Goal: Task Accomplishment & Management: Manage account settings

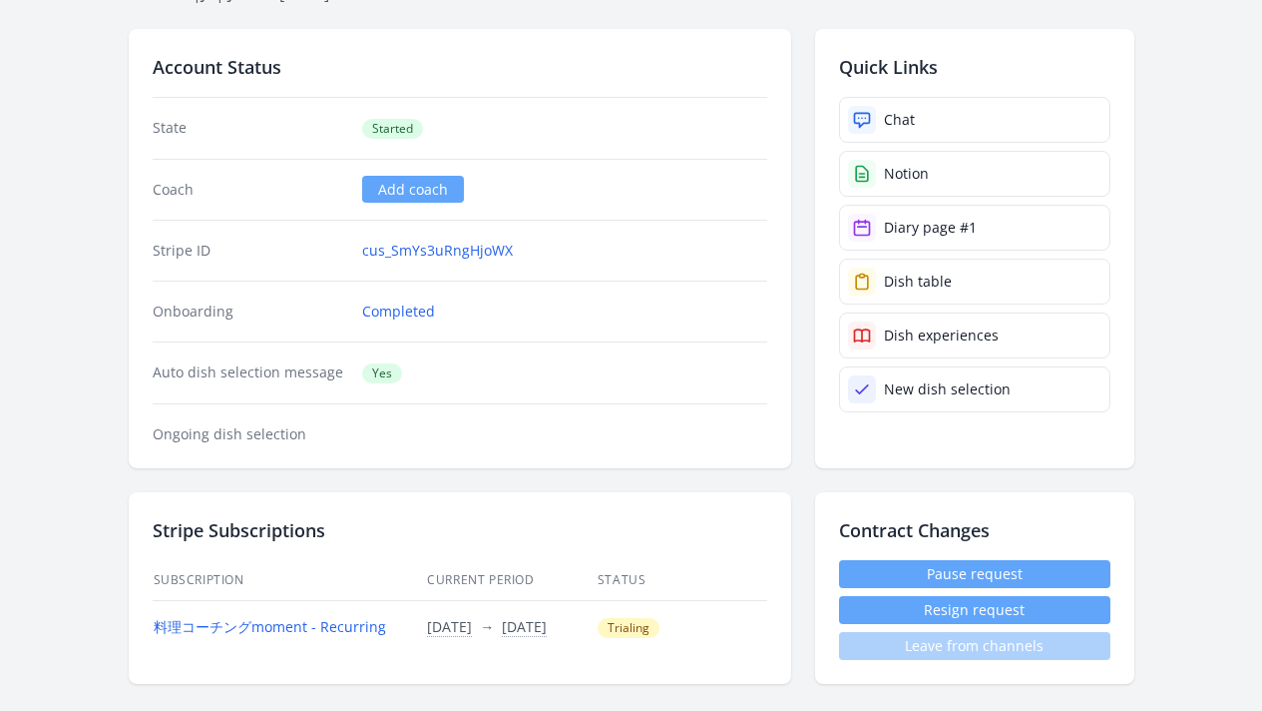
scroll to position [206, 0]
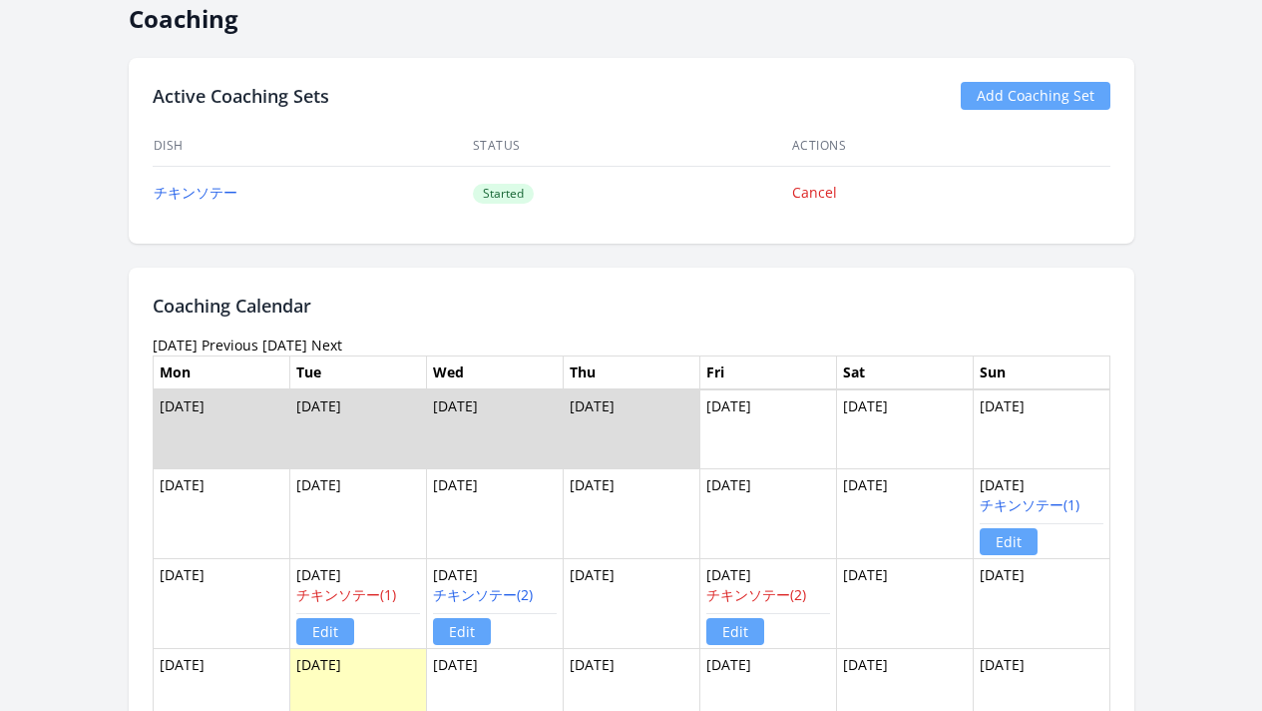
scroll to position [1250, 0]
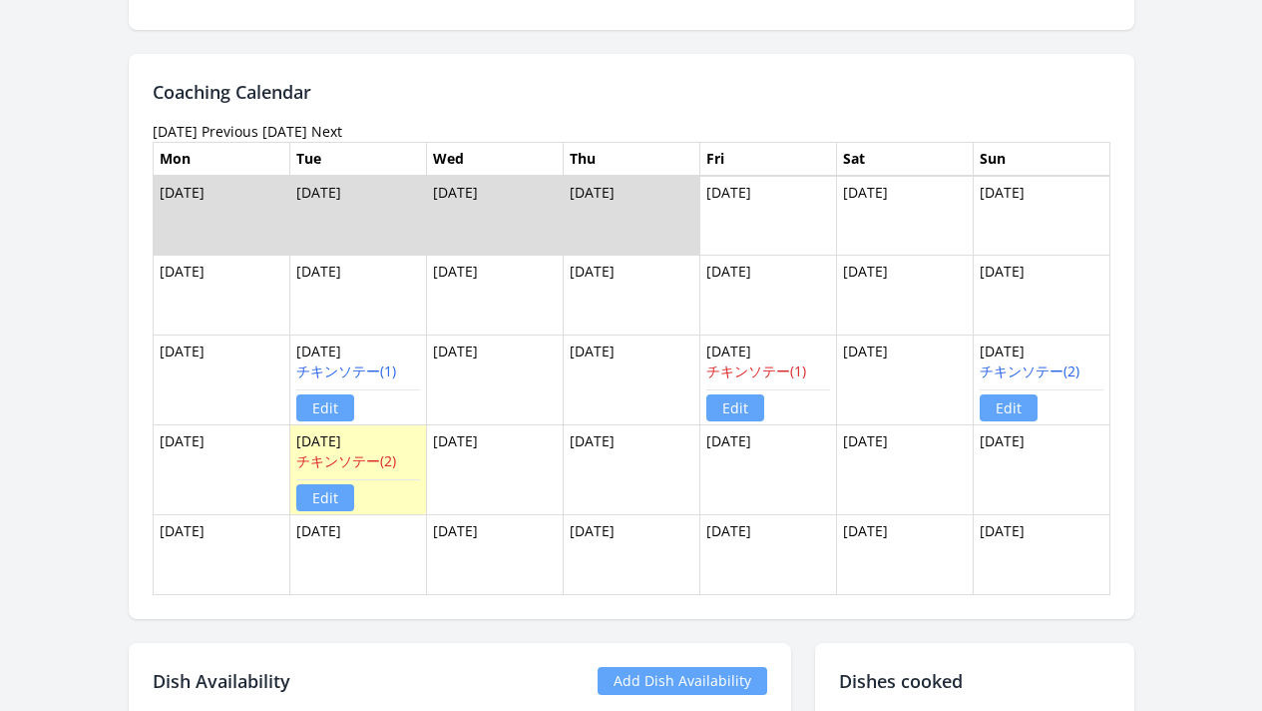
scroll to position [1106, 0]
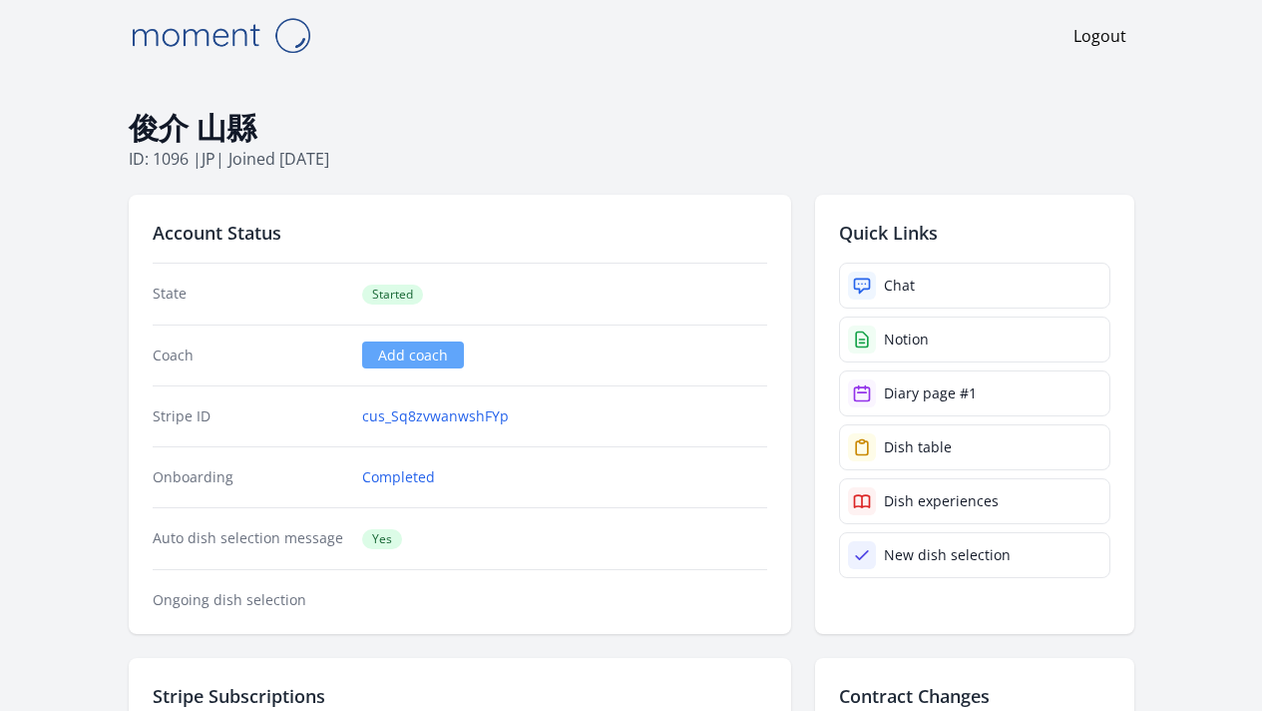
scroll to position [194, 0]
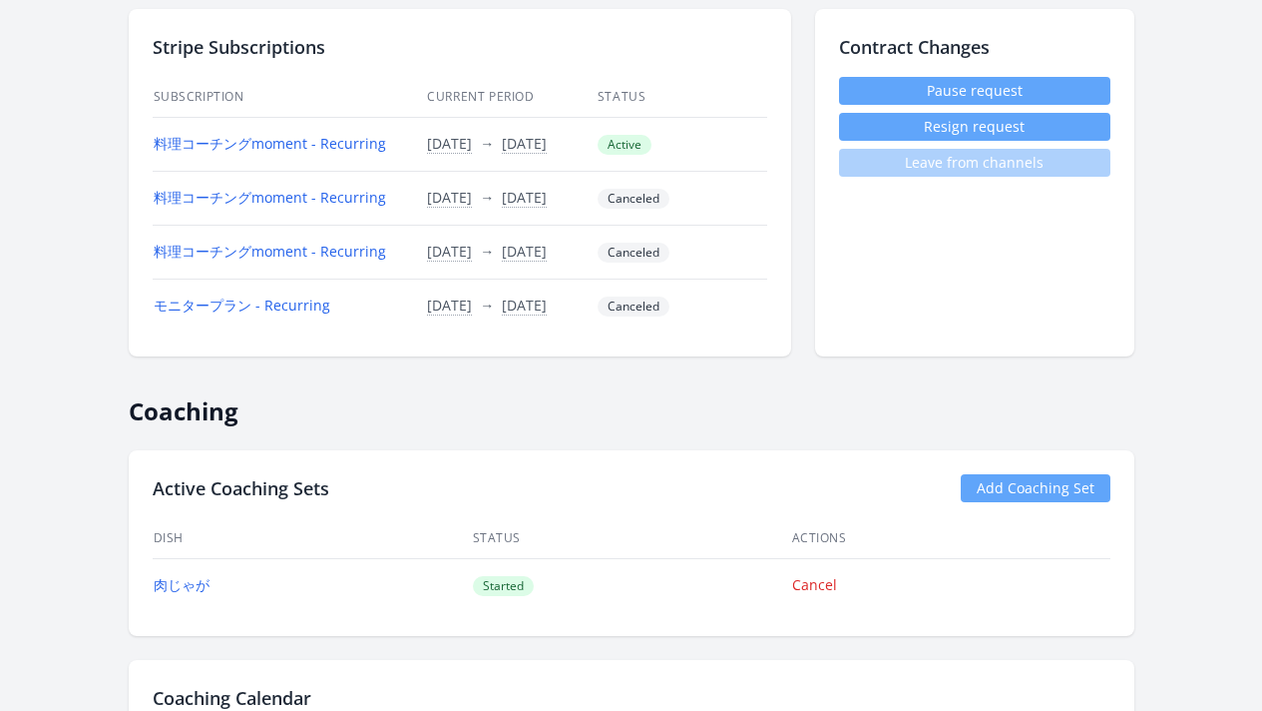
scroll to position [1327, 0]
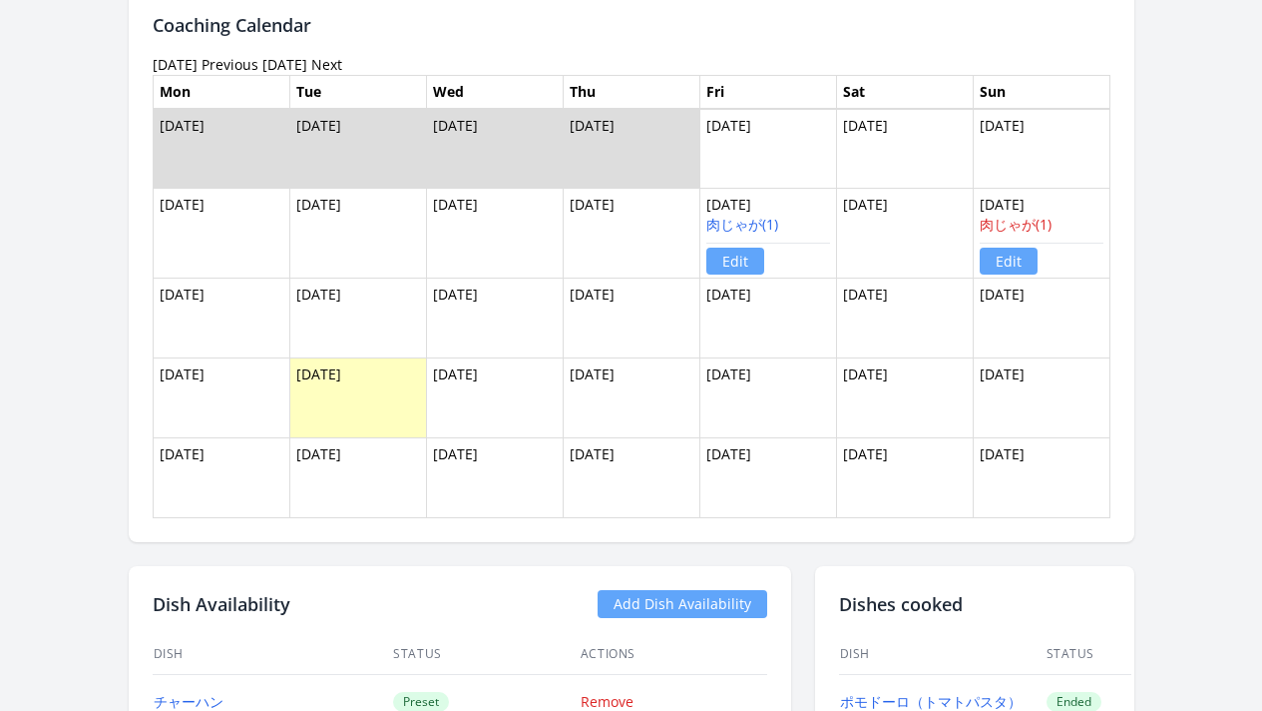
drag, startPoint x: 250, startPoint y: 379, endPoint x: 290, endPoint y: 375, distance: 40.1
click at [290, 375] on td "[DATE]" at bounding box center [357, 398] width 137 height 80
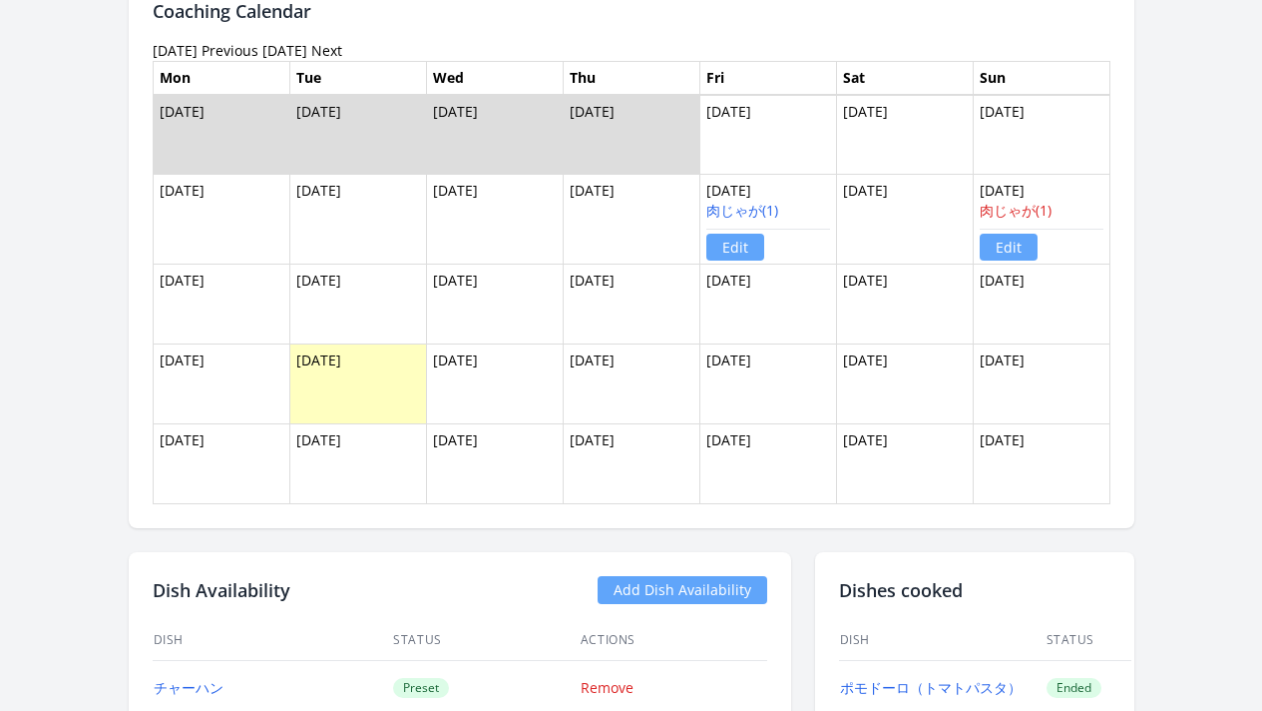
scroll to position [1280, 0]
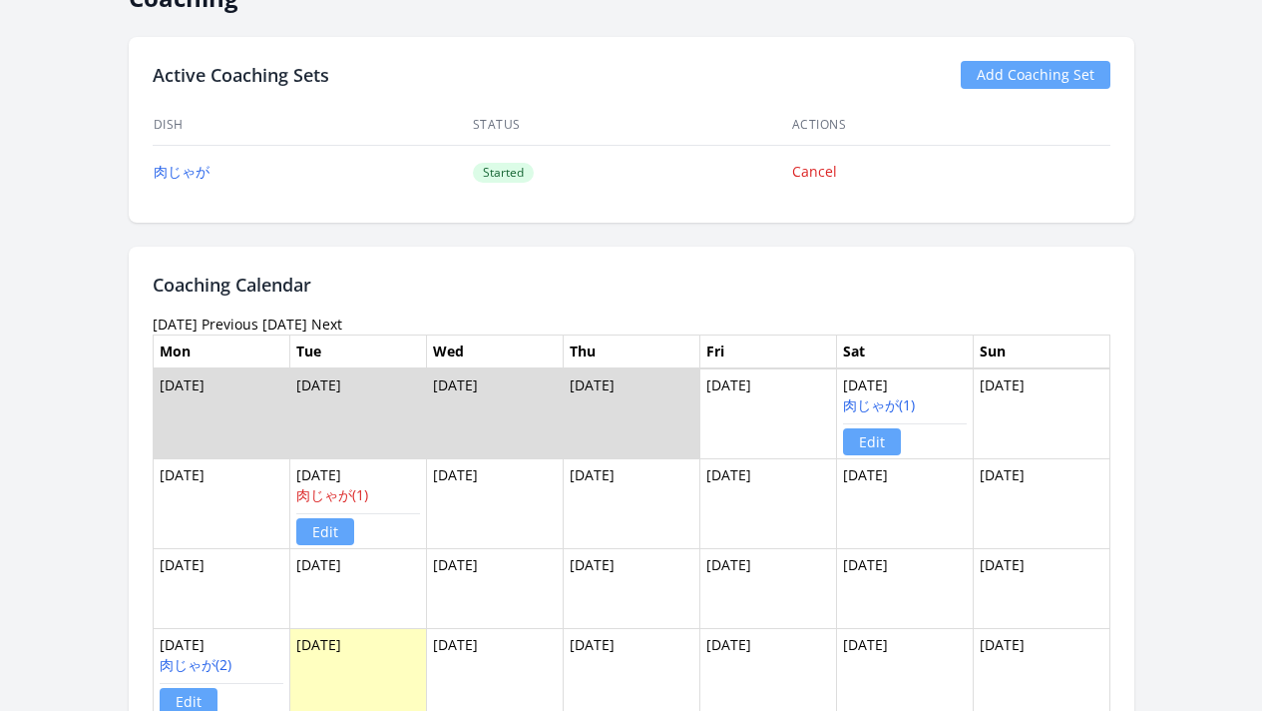
scroll to position [1064, 0]
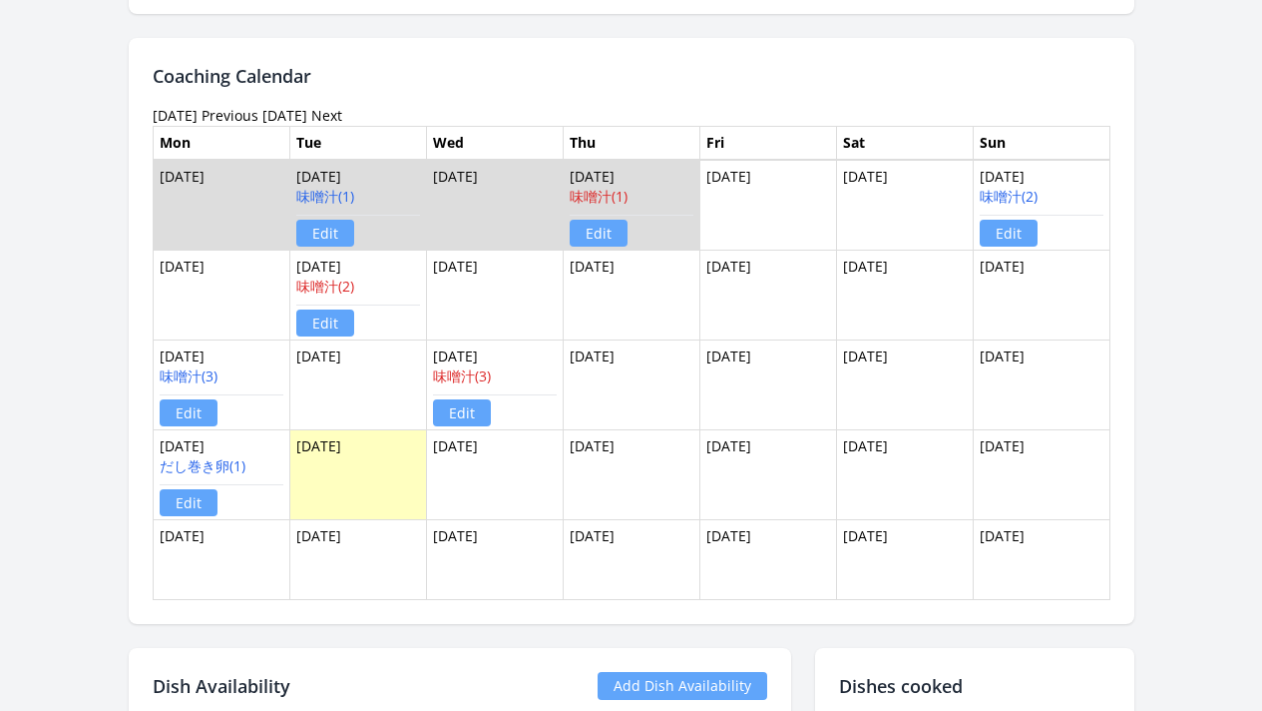
scroll to position [1355, 0]
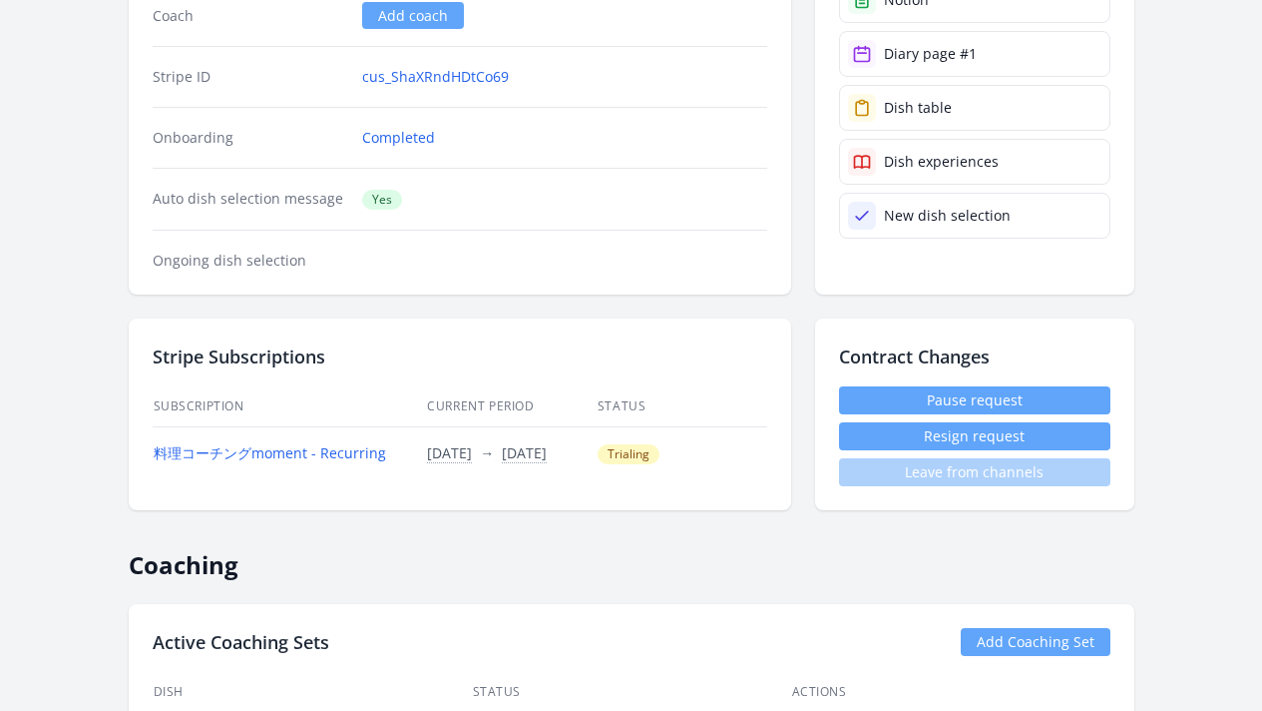
scroll to position [559, 0]
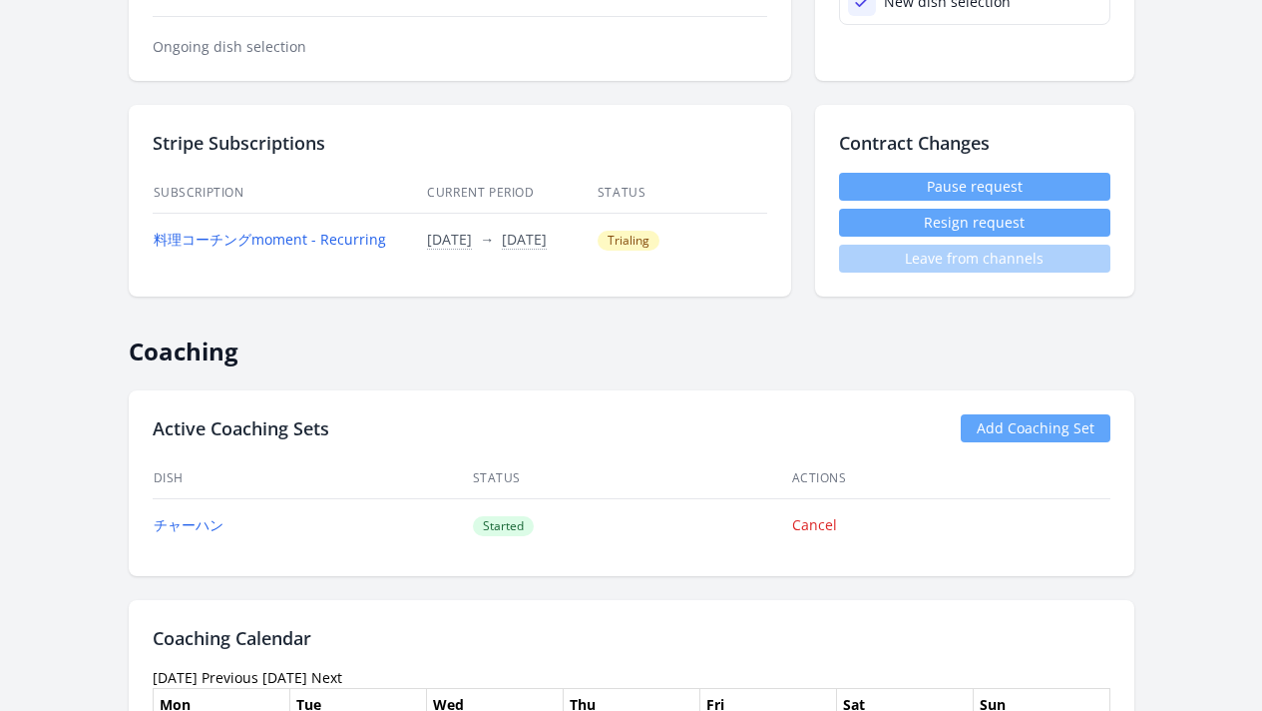
click at [949, 231] on button "Resign request" at bounding box center [974, 223] width 271 height 28
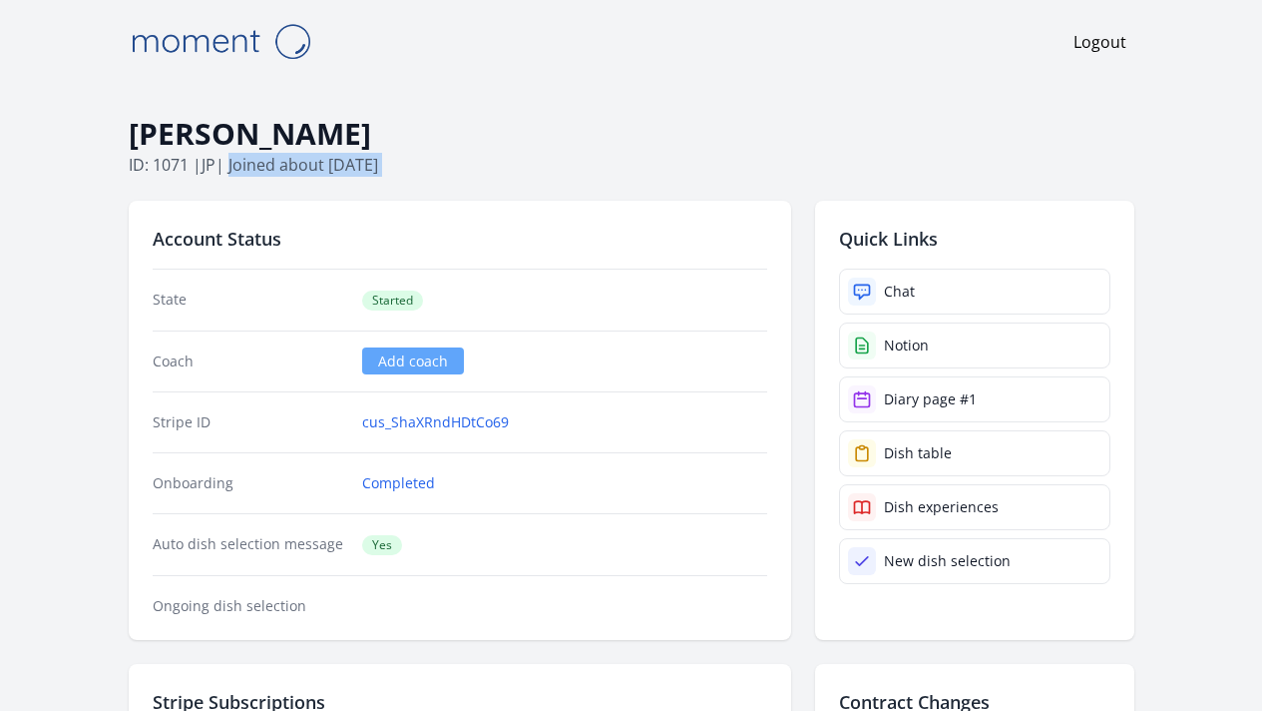
drag, startPoint x: 160, startPoint y: 172, endPoint x: 397, endPoint y: 177, distance: 237.6
click at [481, 167] on p "ID: 1071 | jp | Joined about 1 month ago" at bounding box center [632, 165] width 1006 height 24
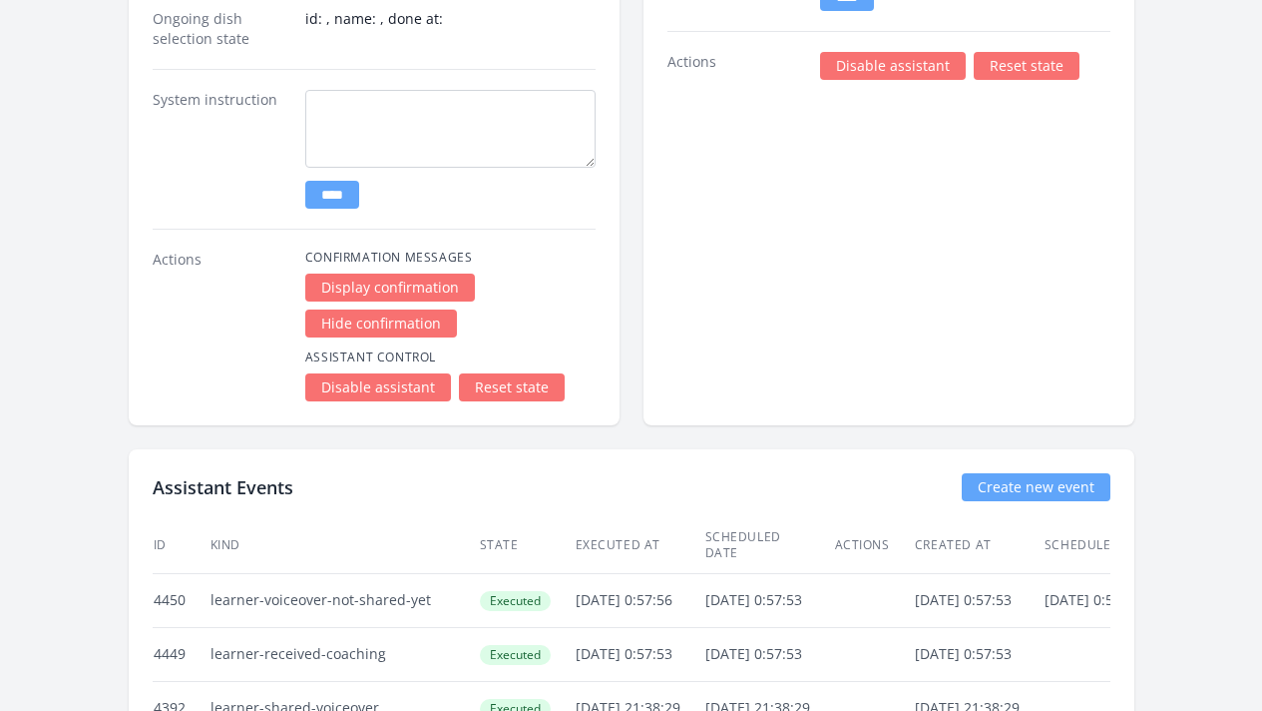
scroll to position [3252, 0]
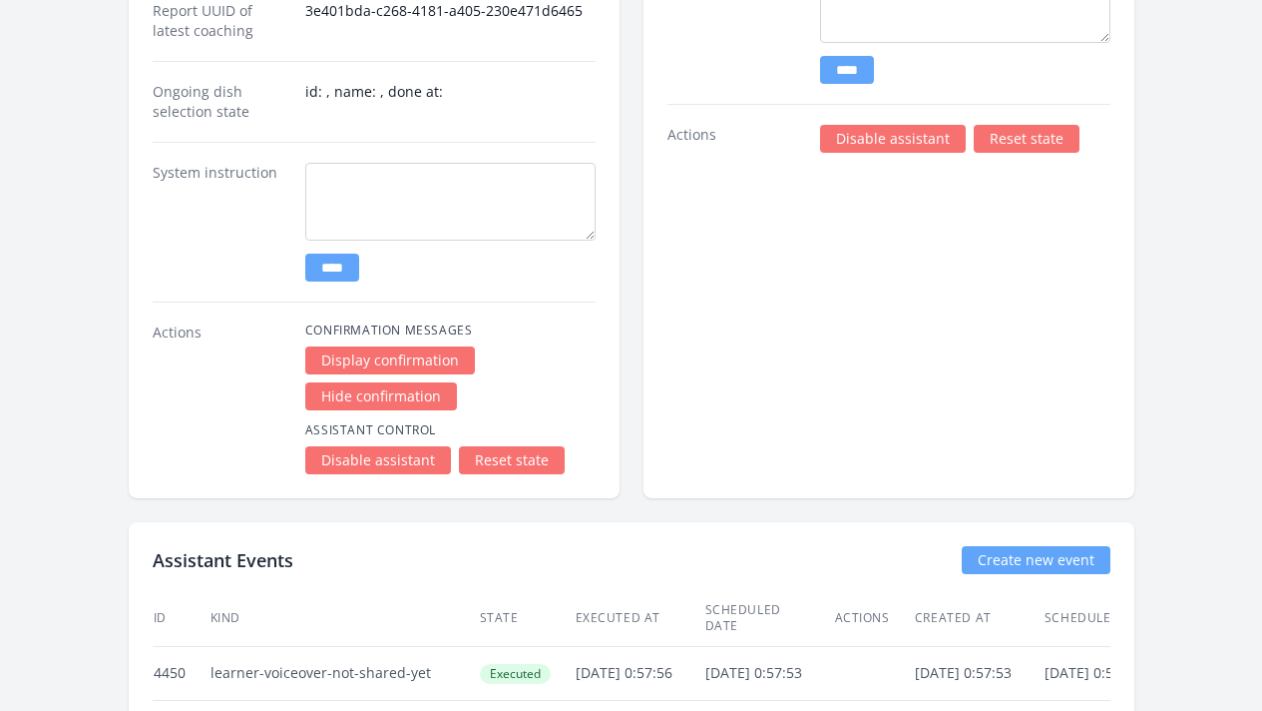
click at [310, 446] on link "Disable assistant" at bounding box center [378, 460] width 146 height 28
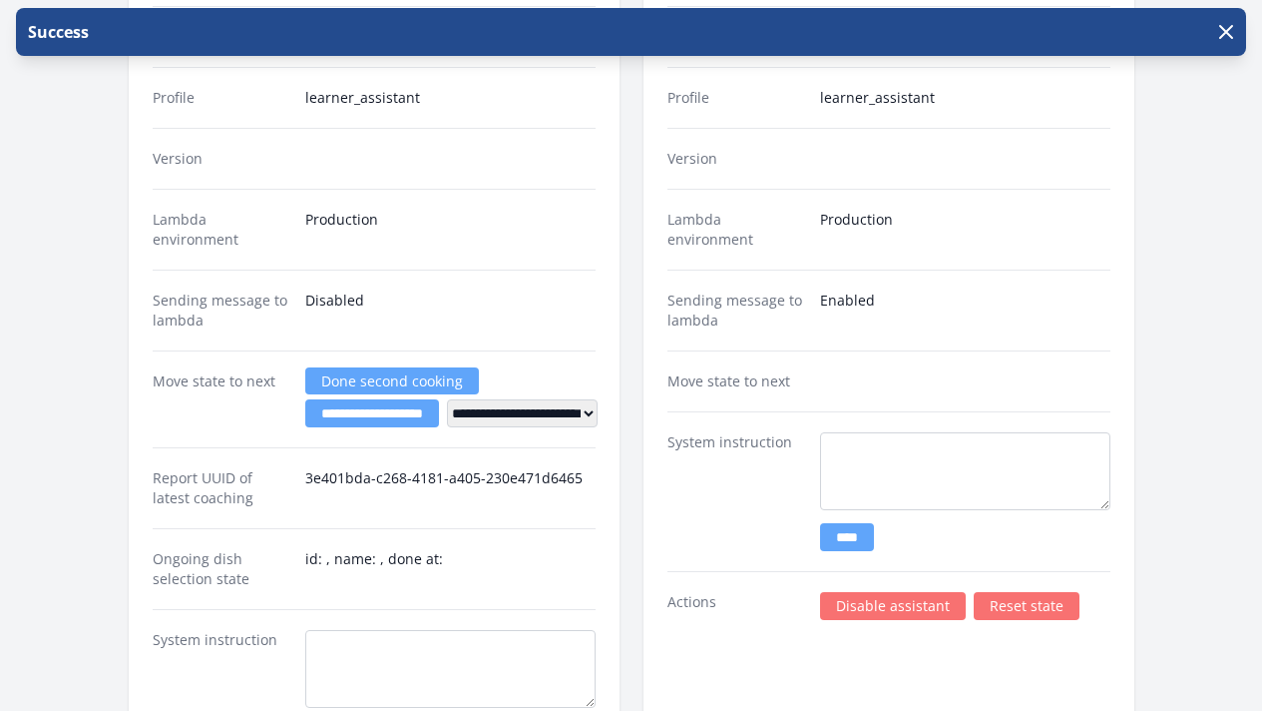
scroll to position [3302, 0]
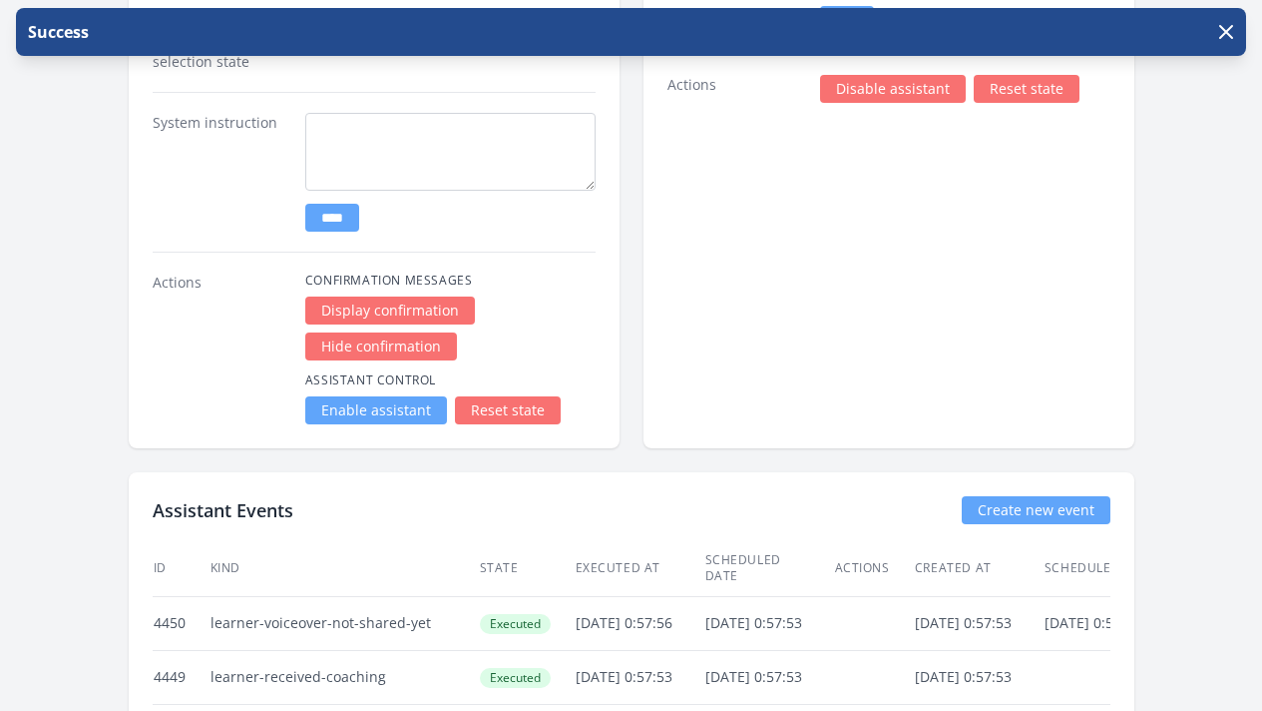
click at [308, 396] on link "Enable assistant" at bounding box center [376, 410] width 142 height 28
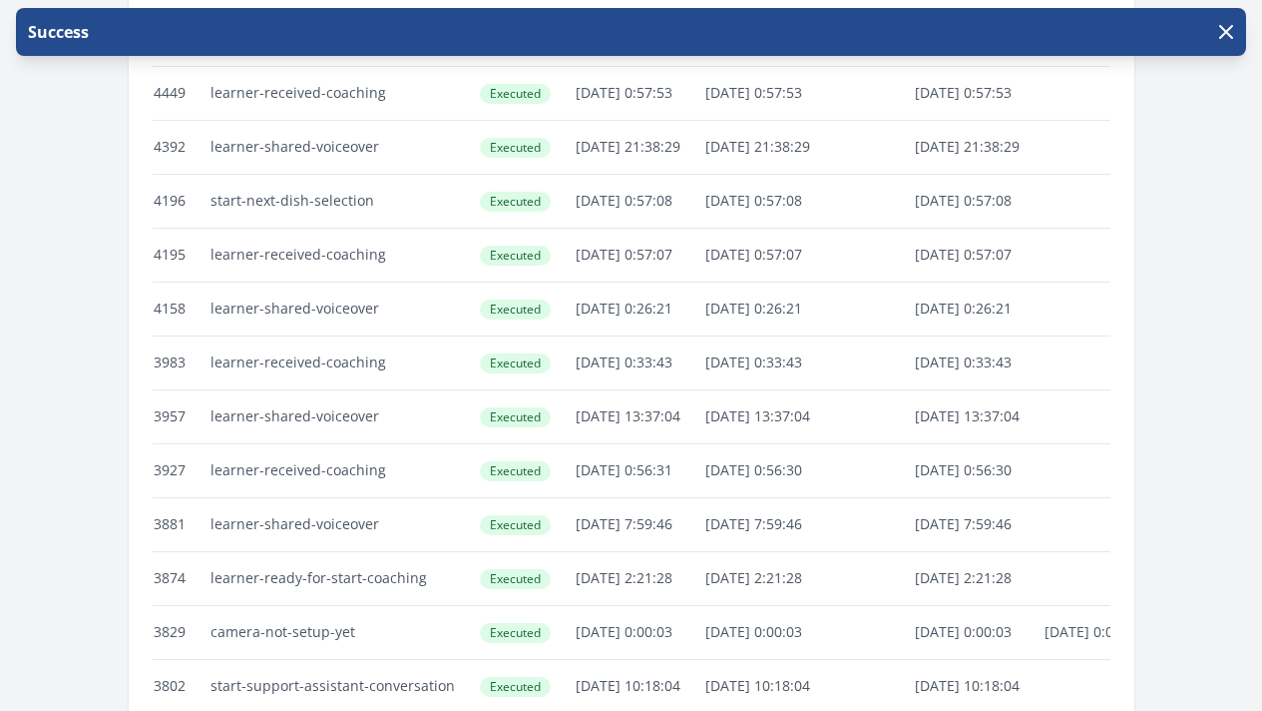
scroll to position [3457, 0]
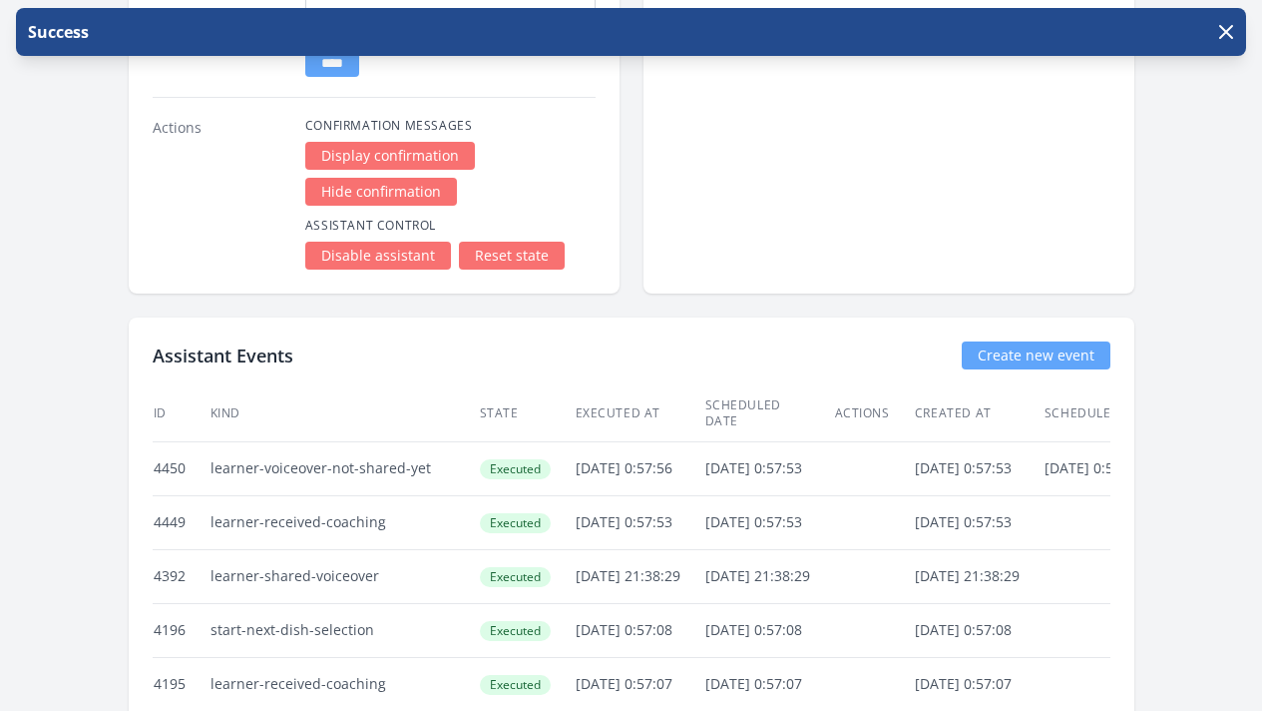
click at [479, 441] on td "Executed" at bounding box center [527, 468] width 96 height 54
click at [479, 495] on td "Executed" at bounding box center [527, 522] width 96 height 54
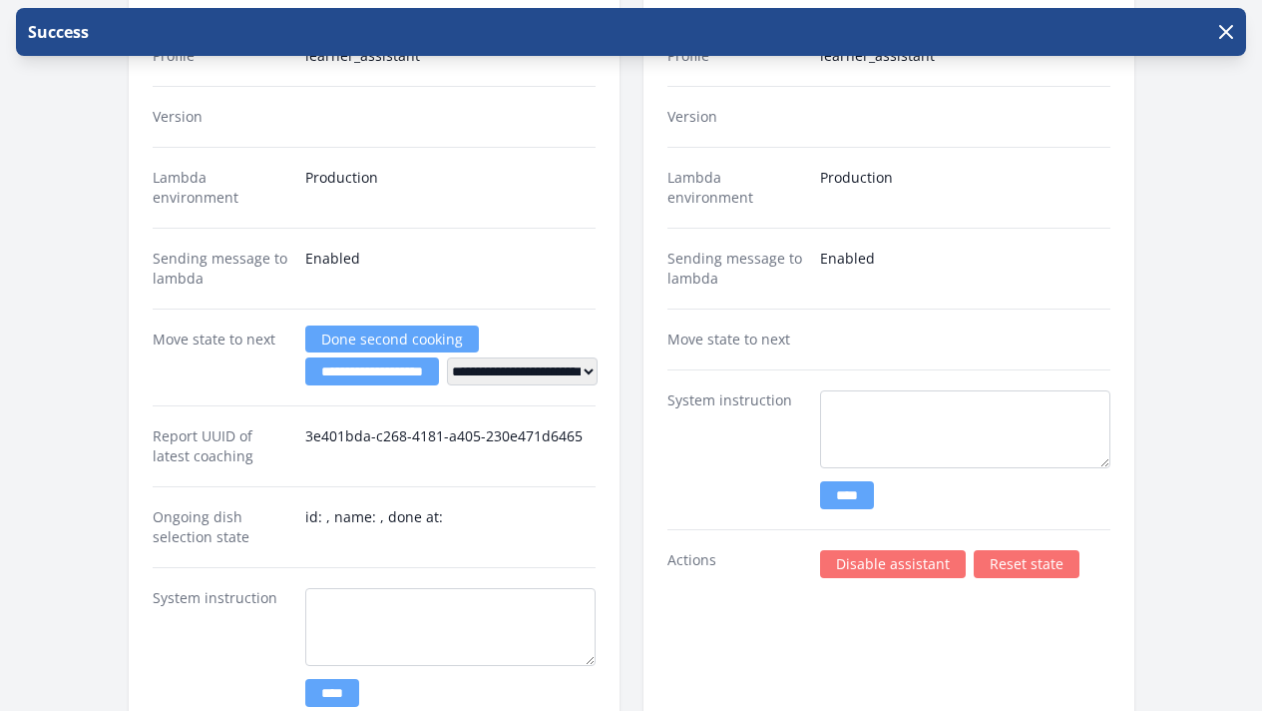
scroll to position [3102, 0]
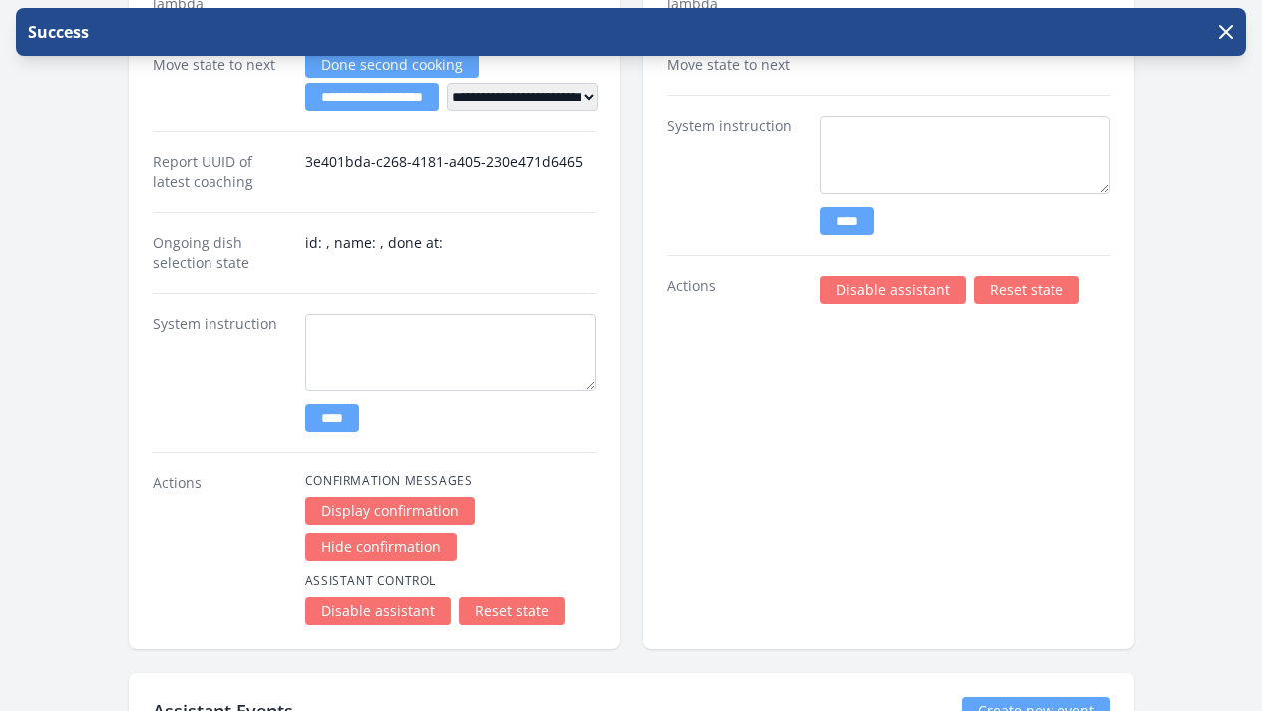
click at [883, 275] on link "Disable assistant" at bounding box center [893, 289] width 146 height 28
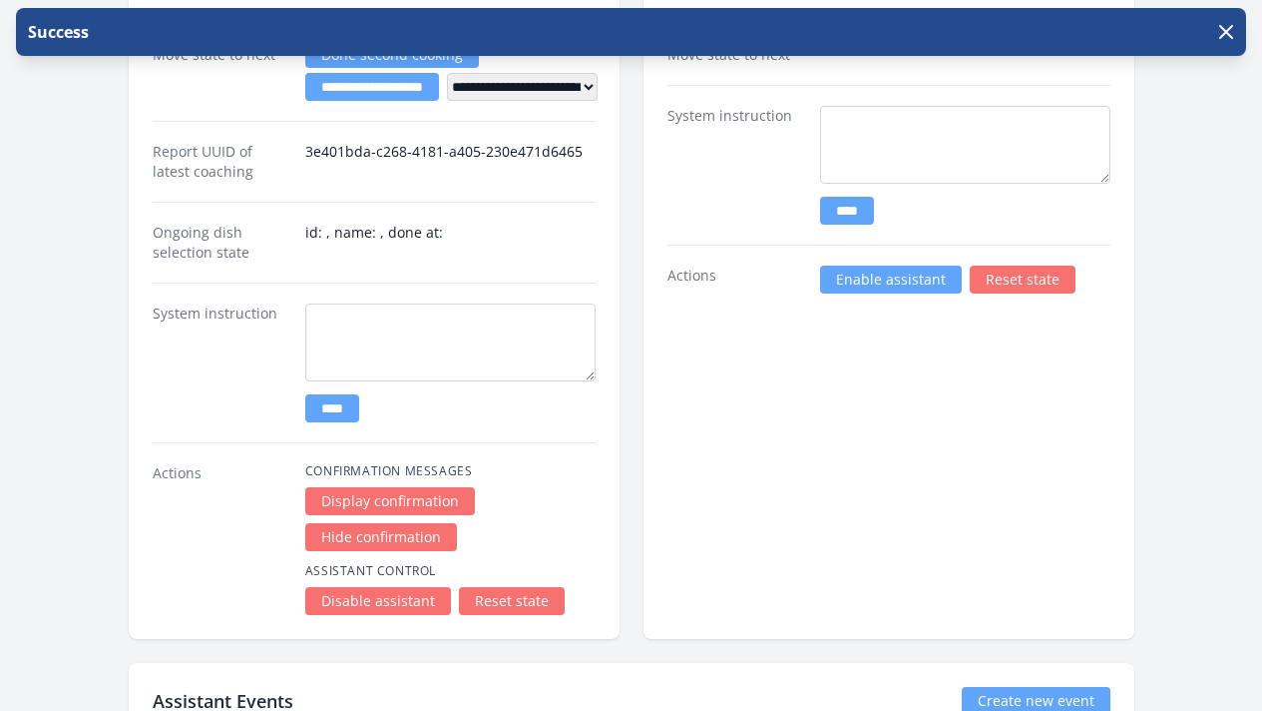
scroll to position [2939, 0]
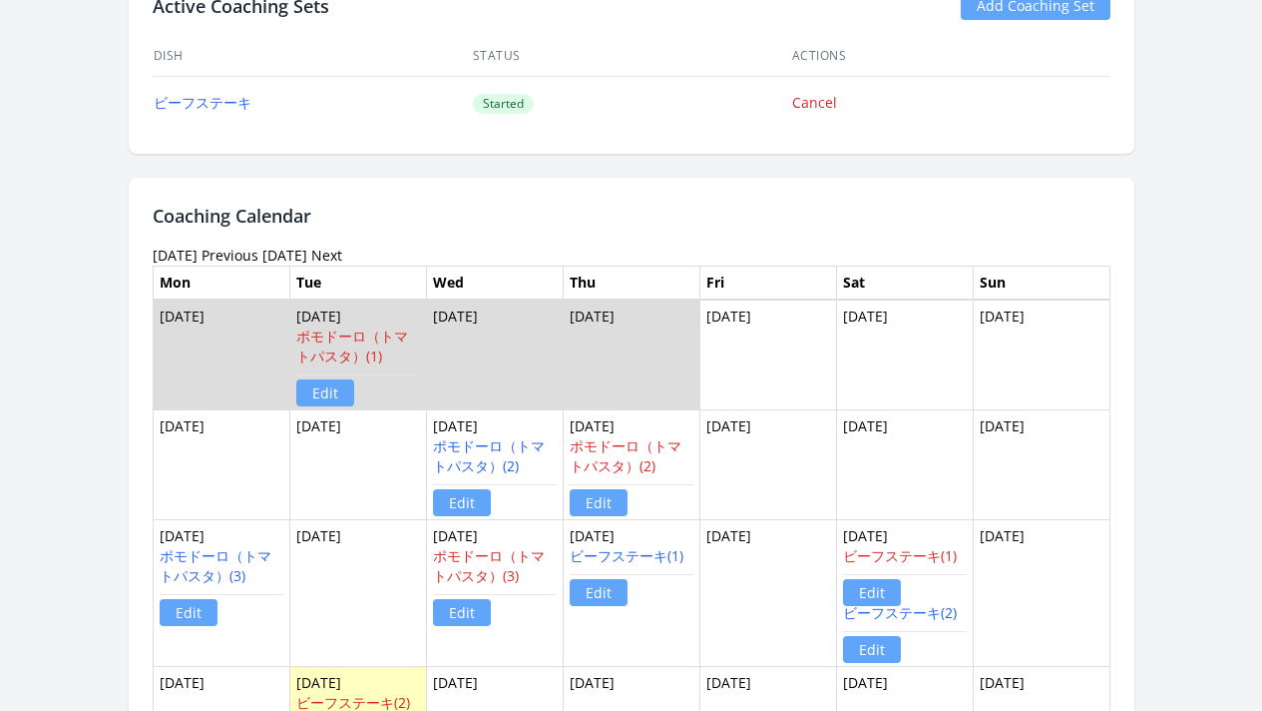
scroll to position [1127, 0]
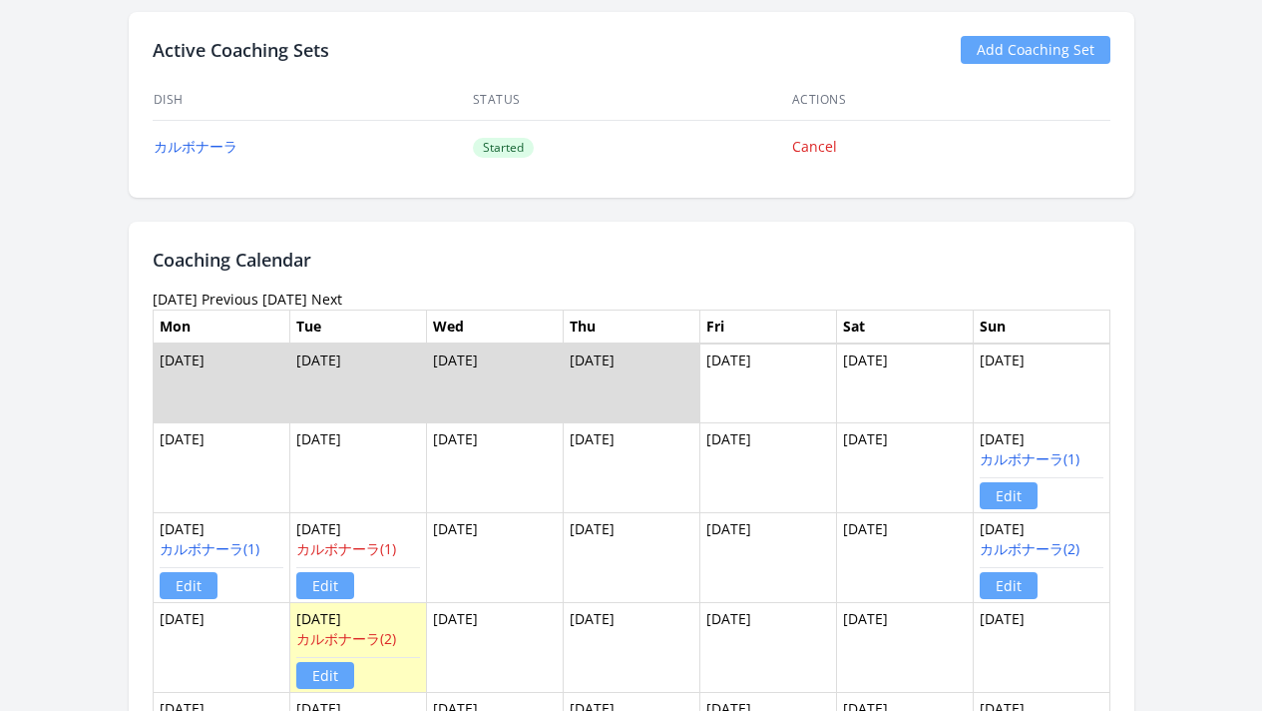
scroll to position [1069, 0]
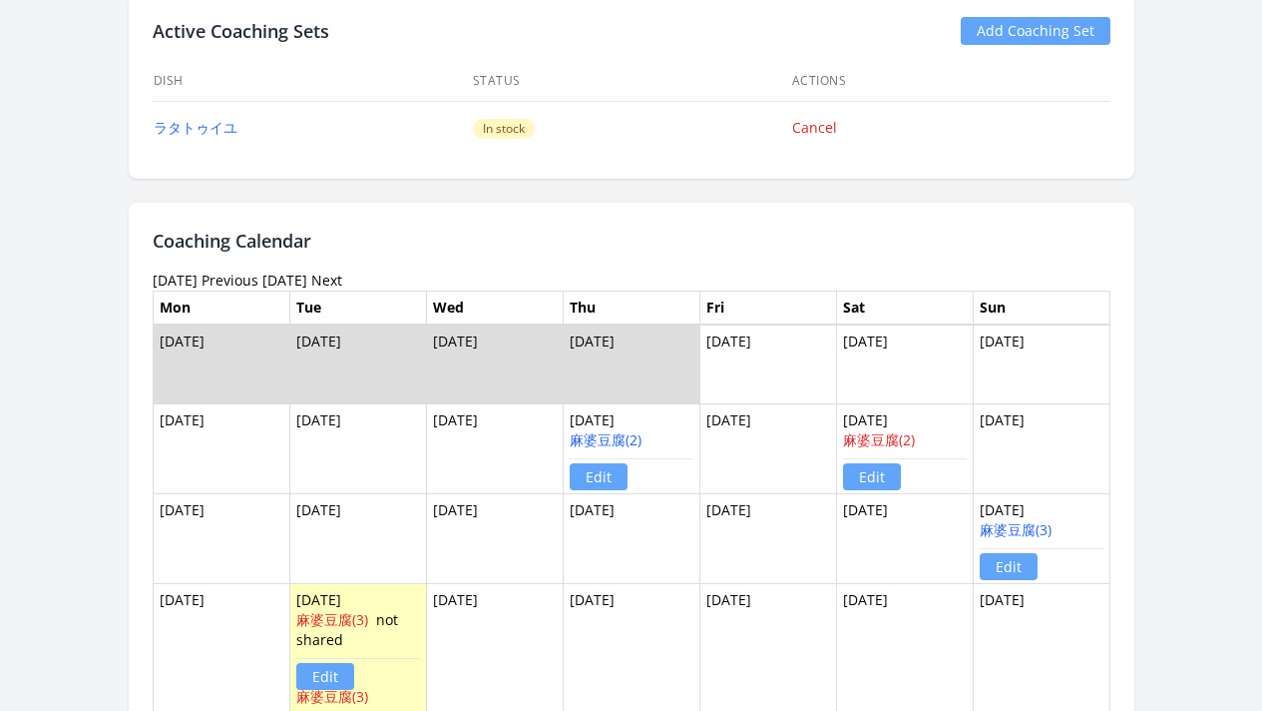
scroll to position [1384, 0]
